Goal: Go to known website: Go to known website

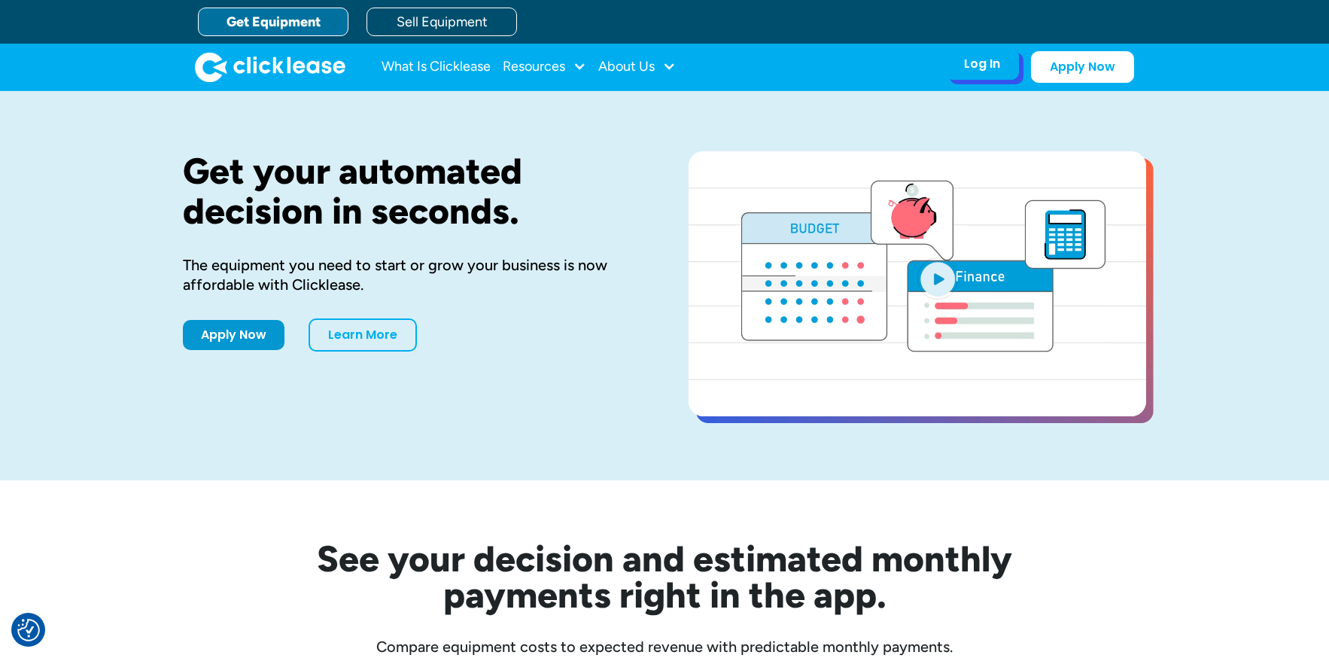
click at [984, 71] on div "Log In" at bounding box center [982, 63] width 36 height 15
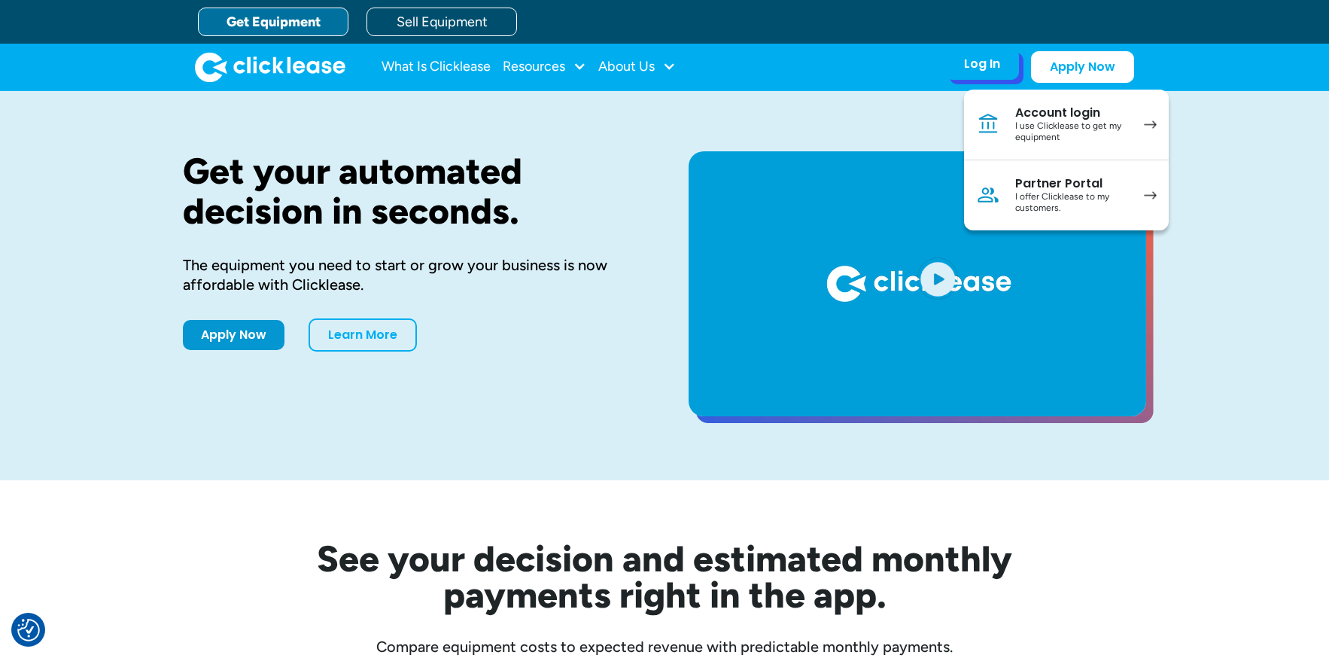
click at [1021, 185] on div "Partner Portal" at bounding box center [1072, 183] width 114 height 15
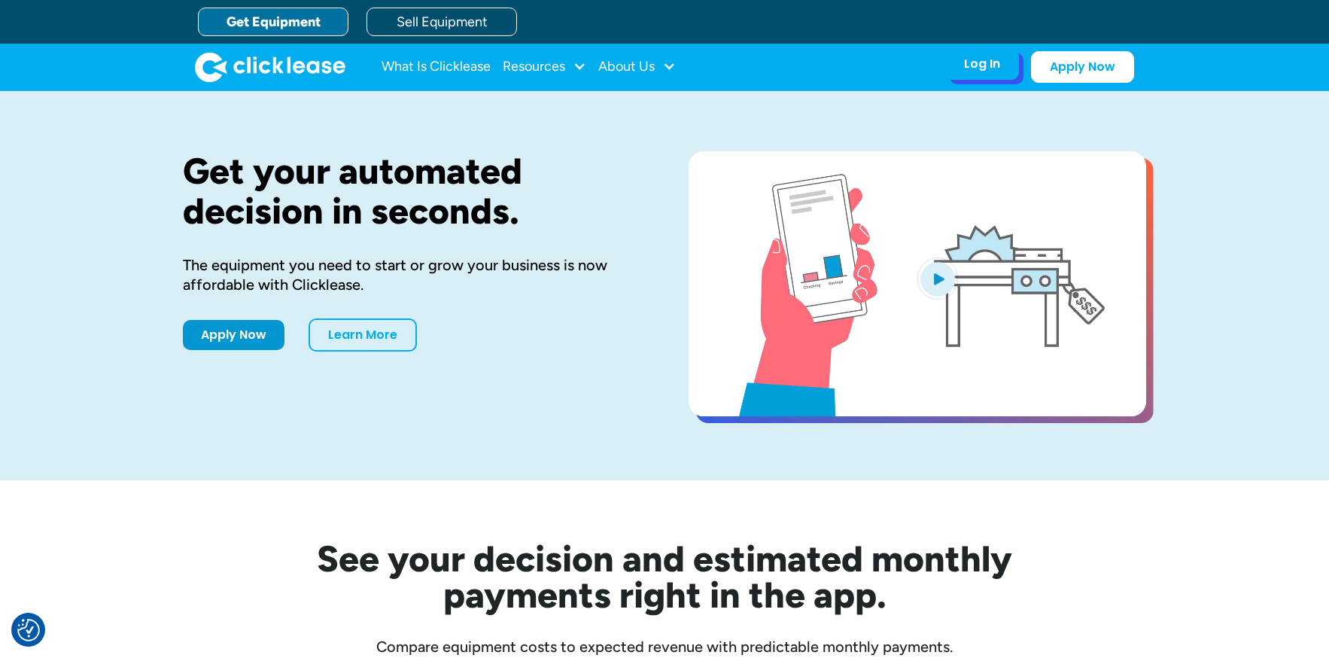
click at [976, 61] on div "Log In" at bounding box center [982, 63] width 36 height 15
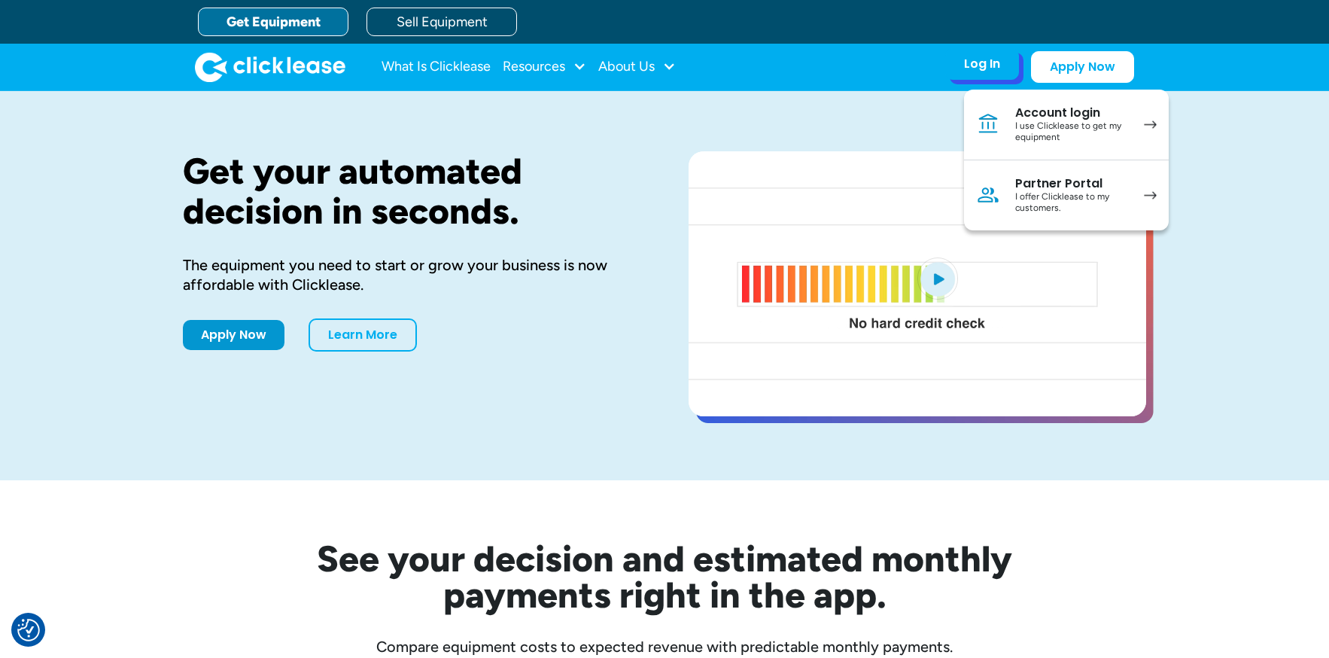
click at [1072, 178] on div "Partner Portal" at bounding box center [1072, 183] width 114 height 15
